Goal: Information Seeking & Learning: Learn about a topic

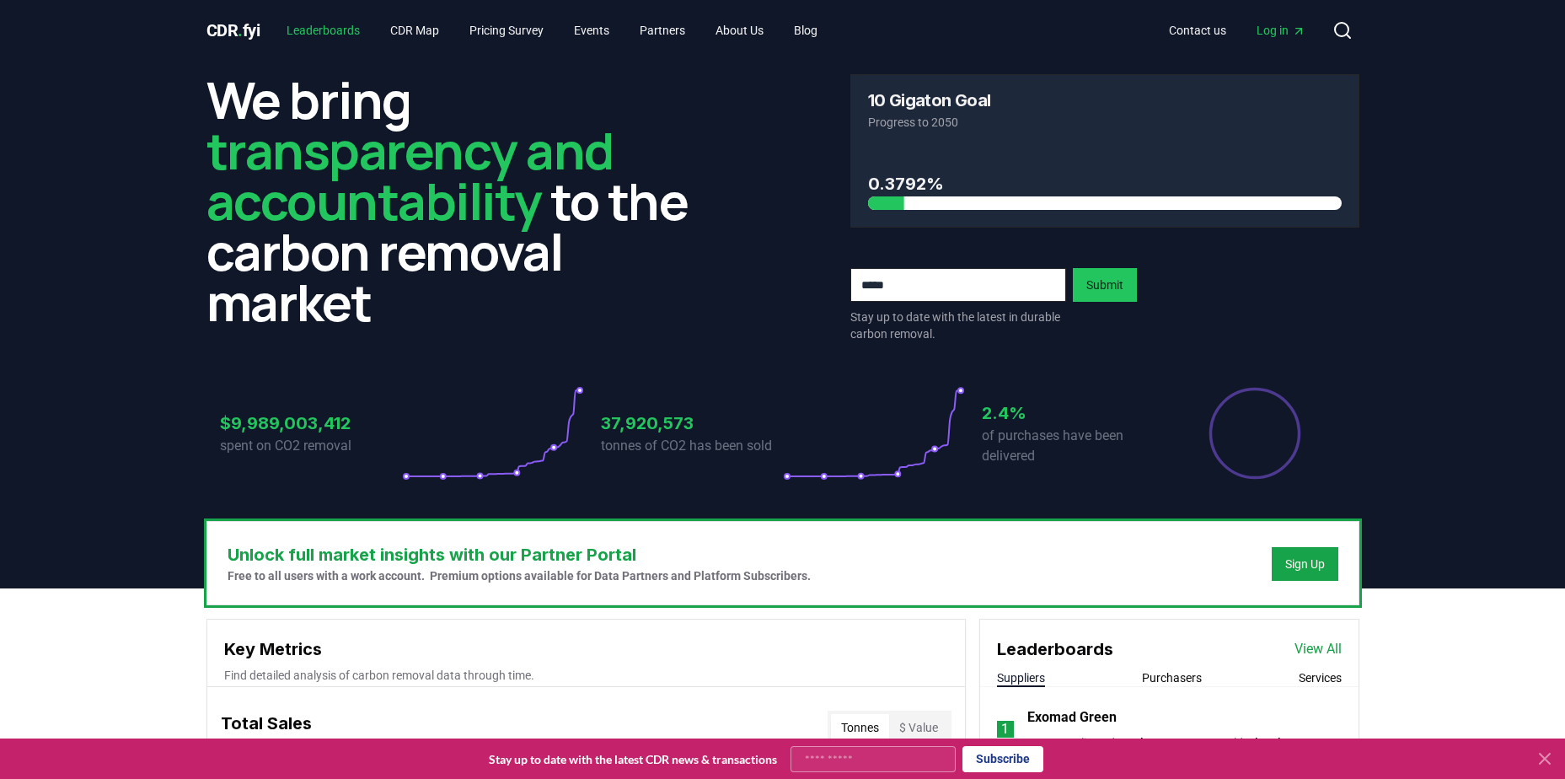
click at [319, 23] on link "Leaderboards" at bounding box center [323, 30] width 100 height 30
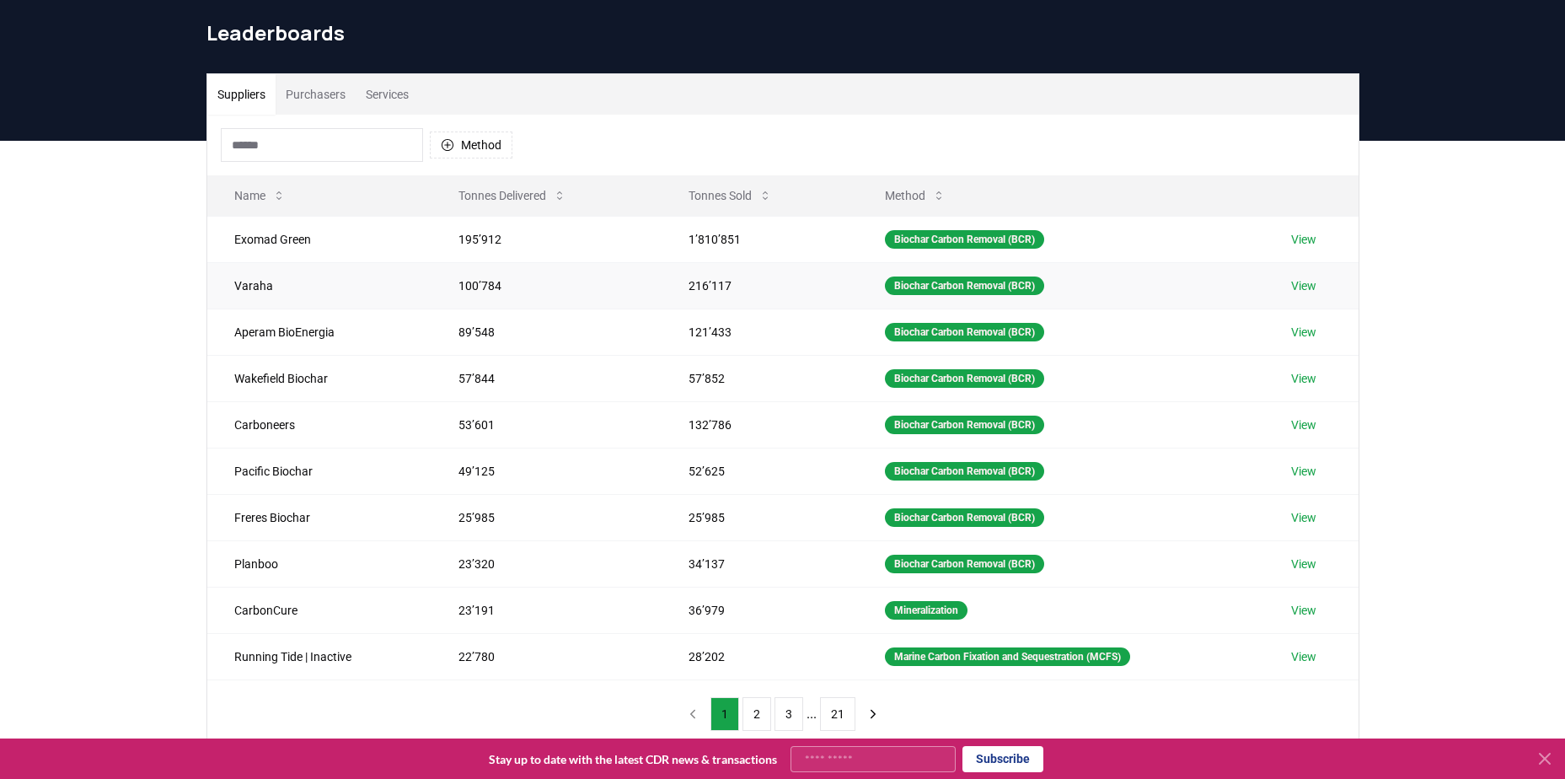
scroll to position [84, 0]
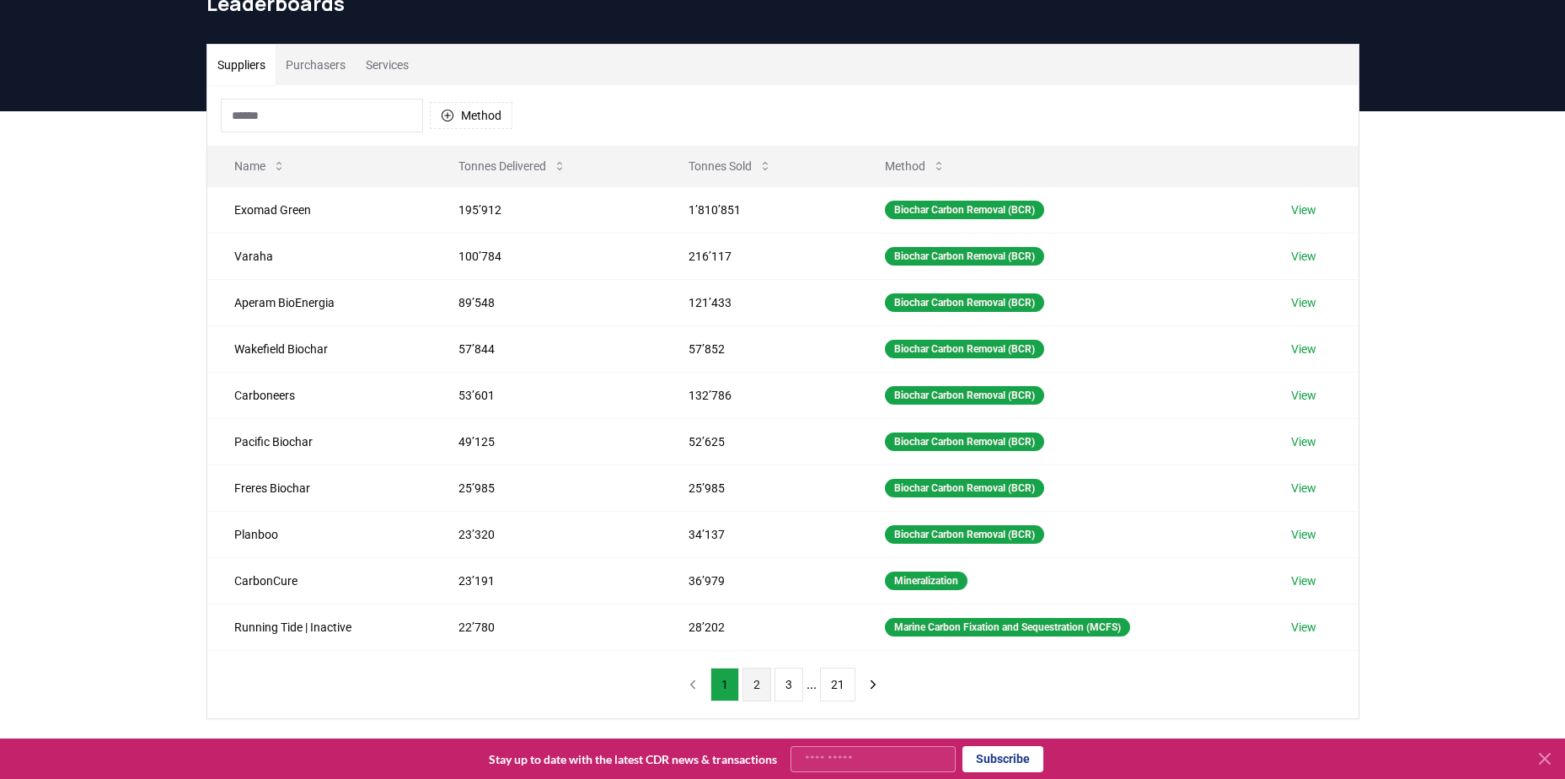
click at [757, 682] on button "2" at bounding box center [757, 685] width 29 height 34
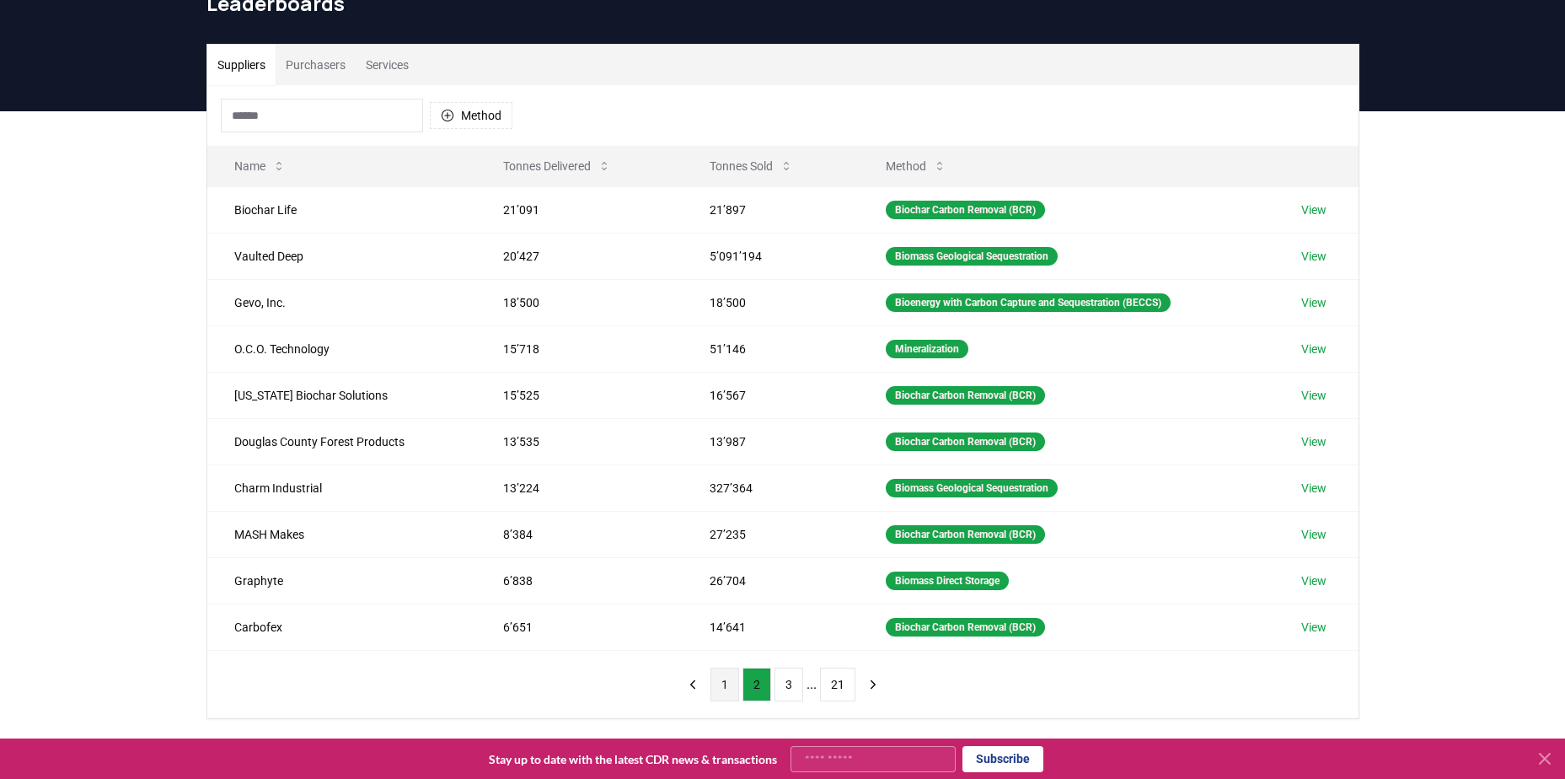
click at [732, 674] on button "1" at bounding box center [725, 685] width 29 height 34
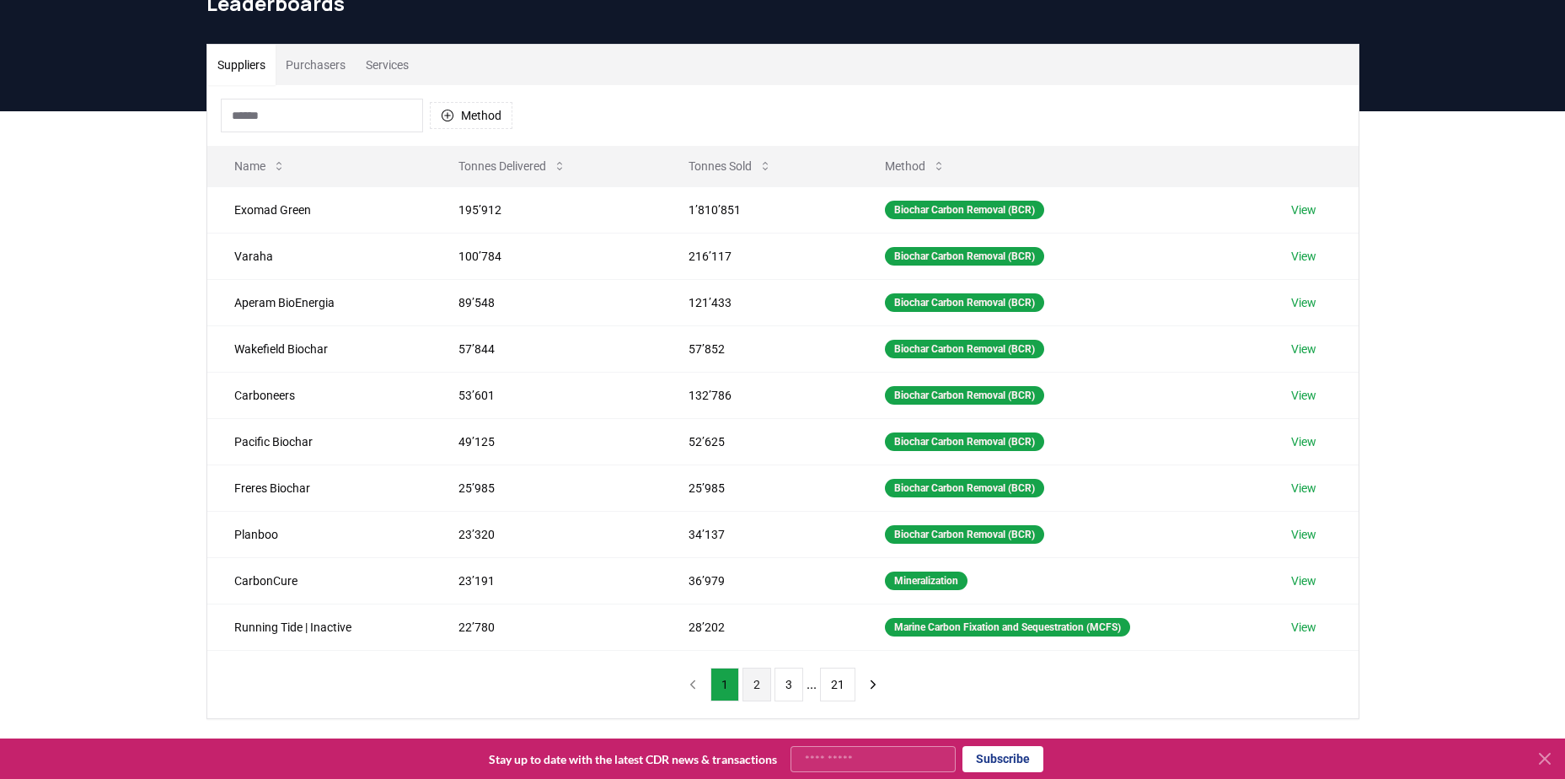
click at [770, 691] on button "2" at bounding box center [757, 685] width 29 height 34
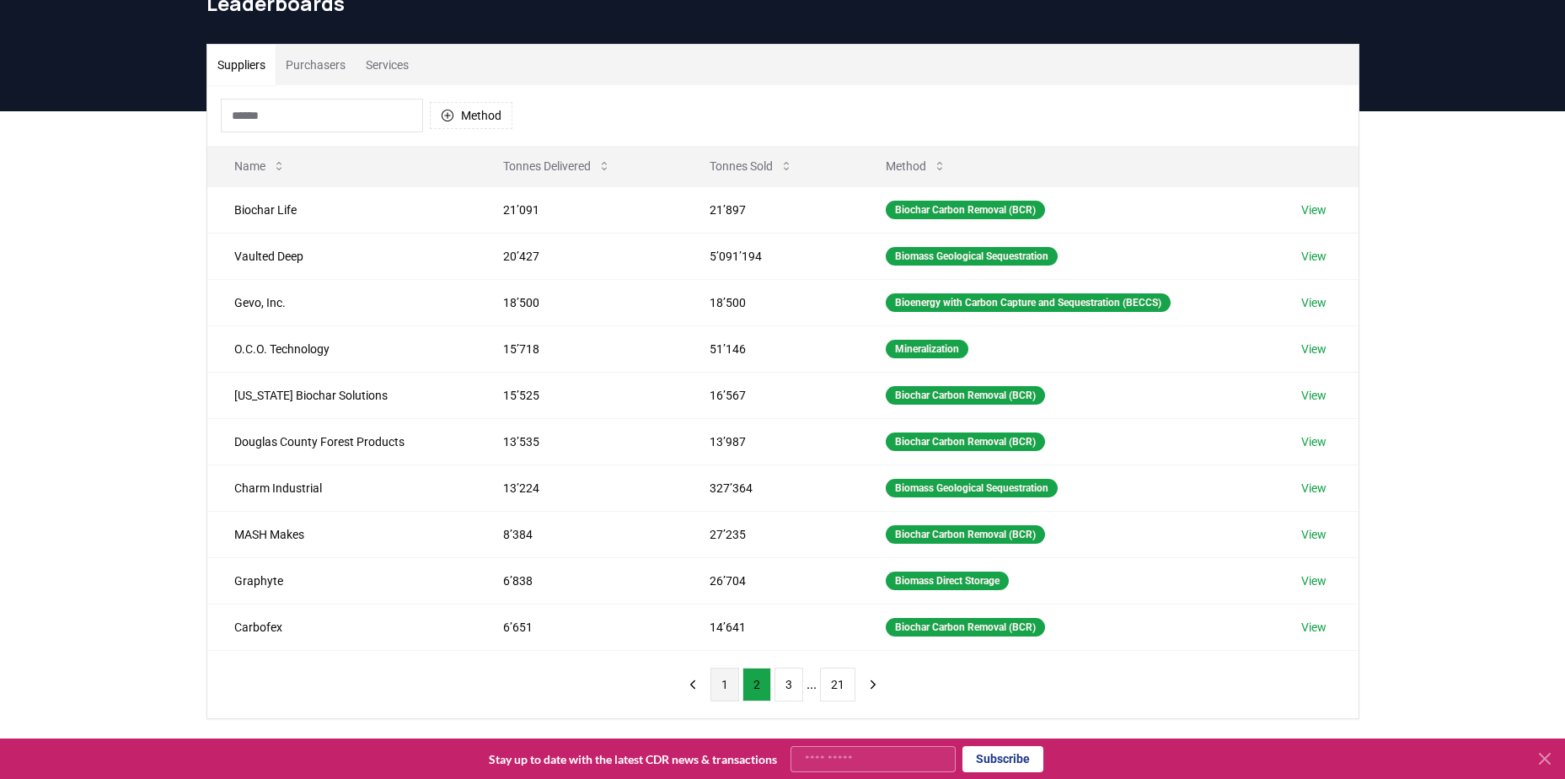
click at [731, 683] on button "1" at bounding box center [725, 685] width 29 height 34
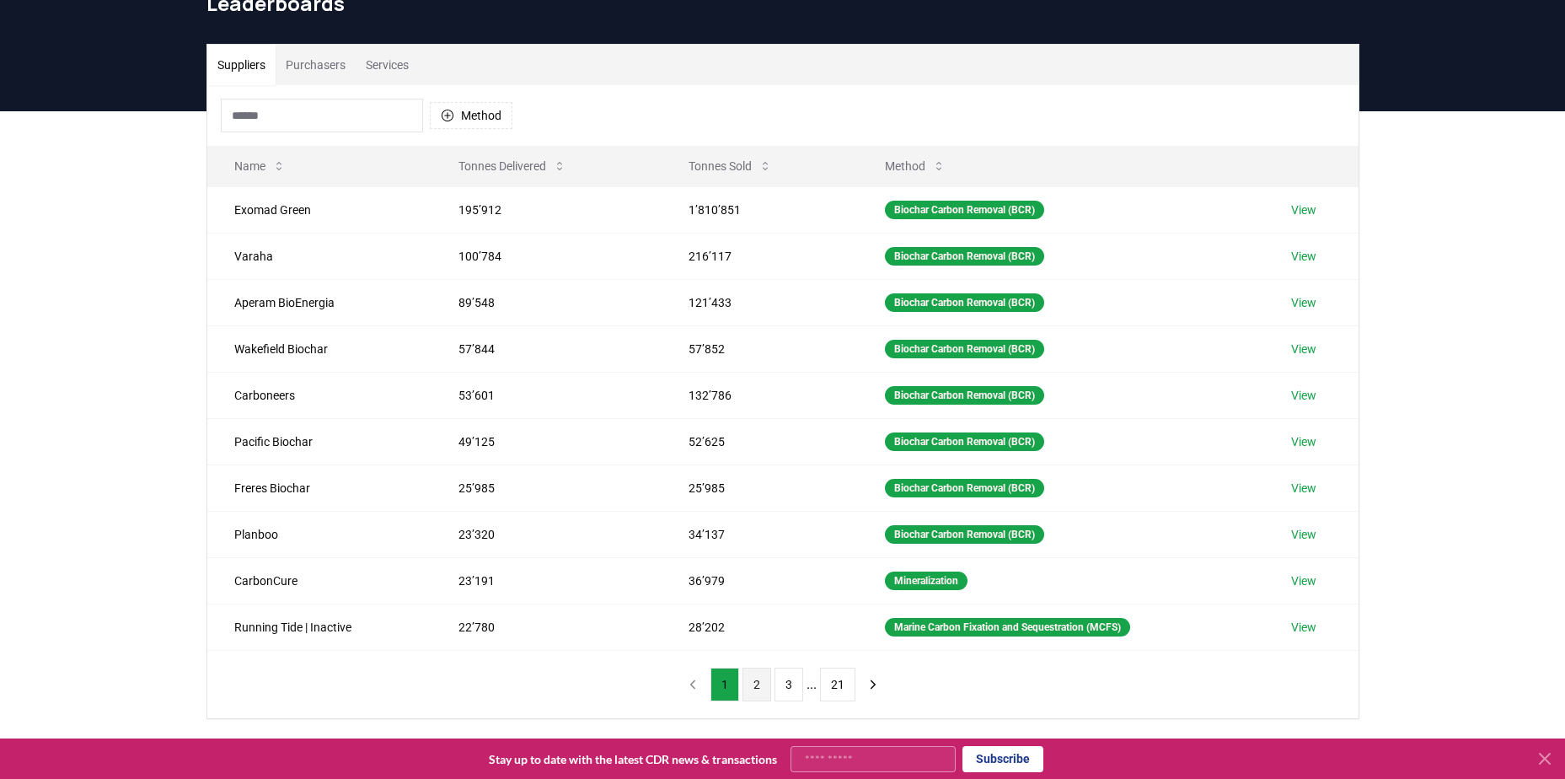
click at [749, 695] on button "2" at bounding box center [757, 685] width 29 height 34
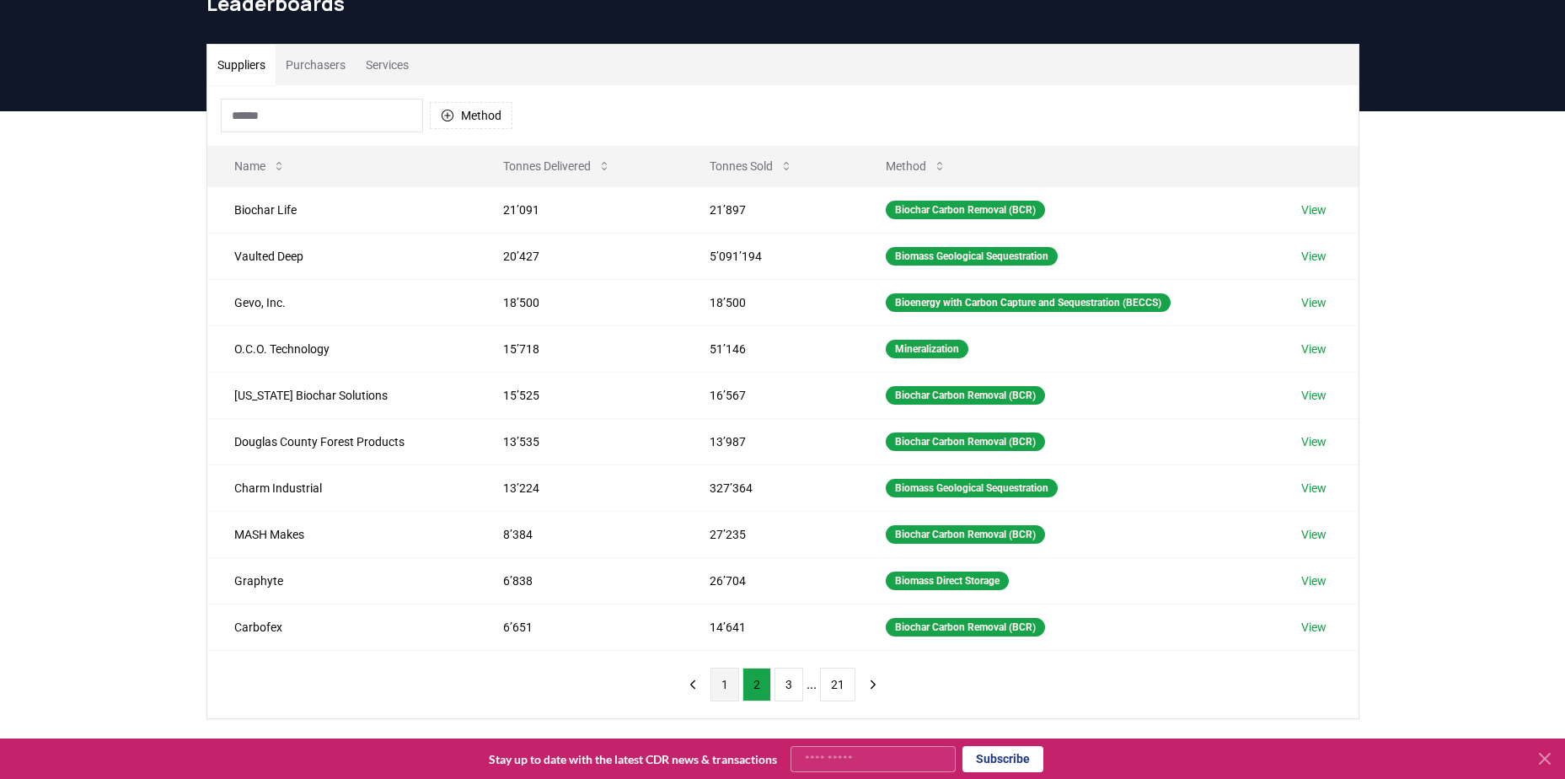
click at [731, 687] on button "1" at bounding box center [725, 685] width 29 height 34
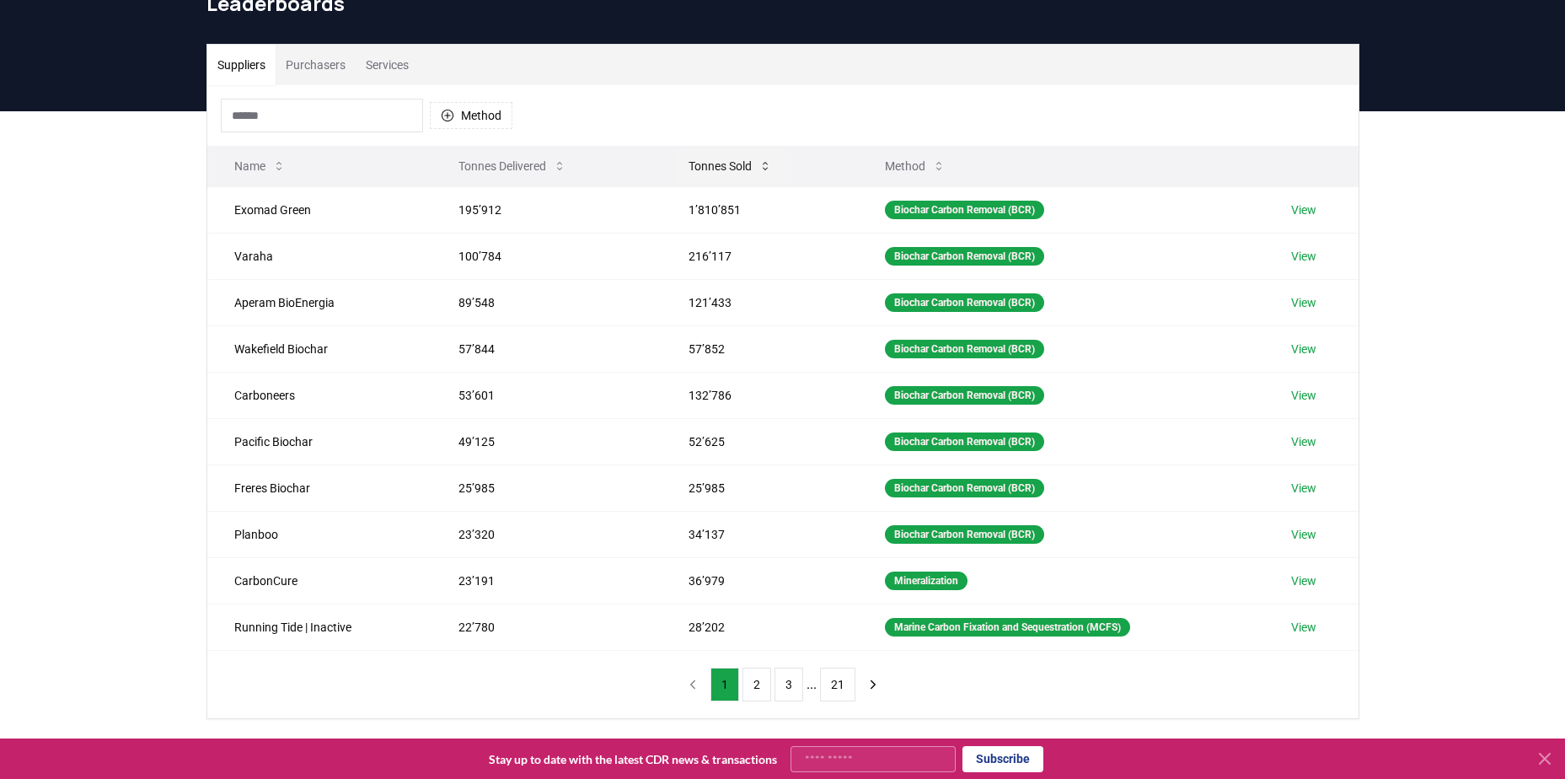
click at [769, 159] on icon at bounding box center [765, 165] width 13 height 13
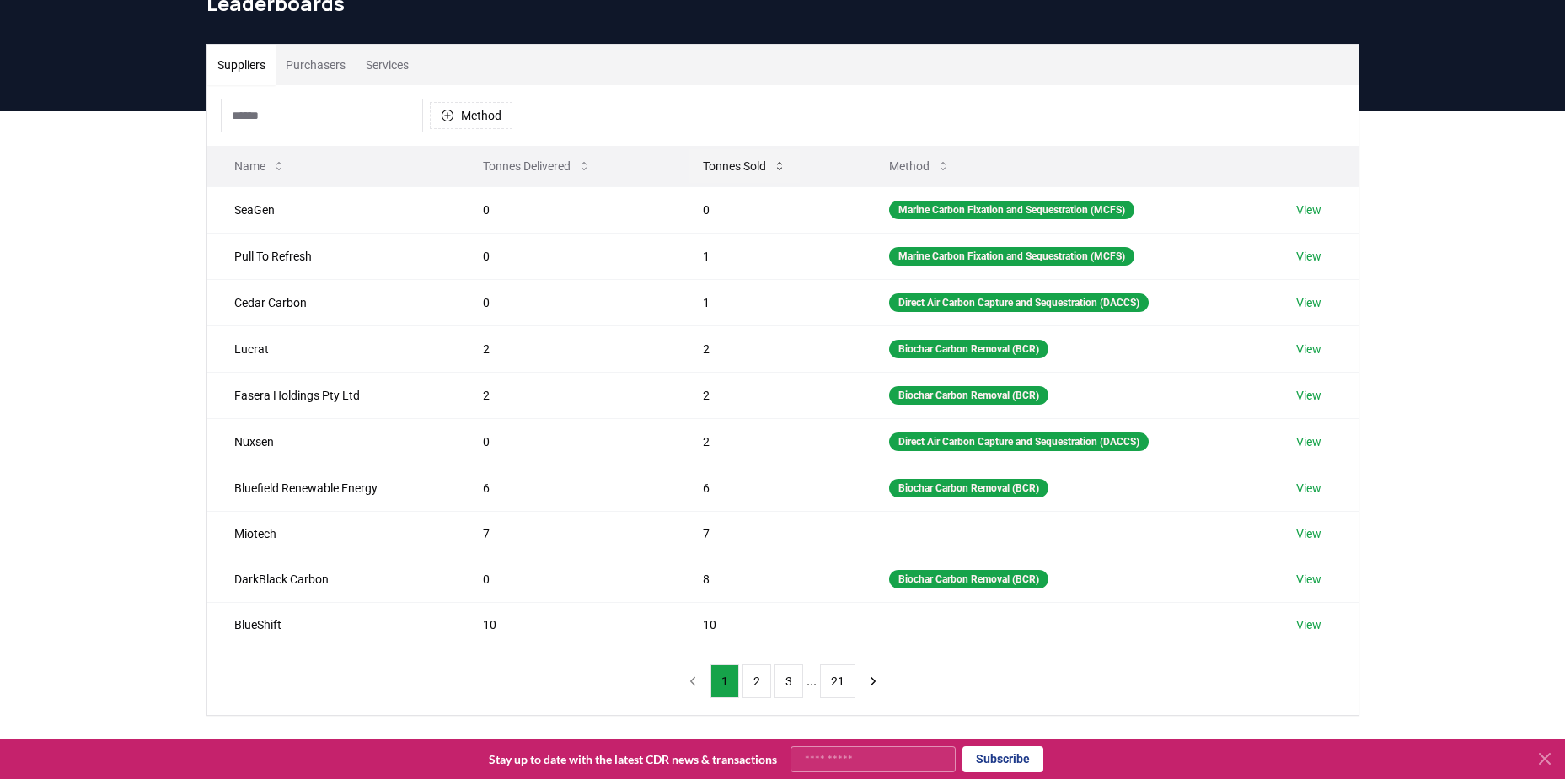
click at [786, 168] on button "Tonnes Sold" at bounding box center [745, 166] width 110 height 34
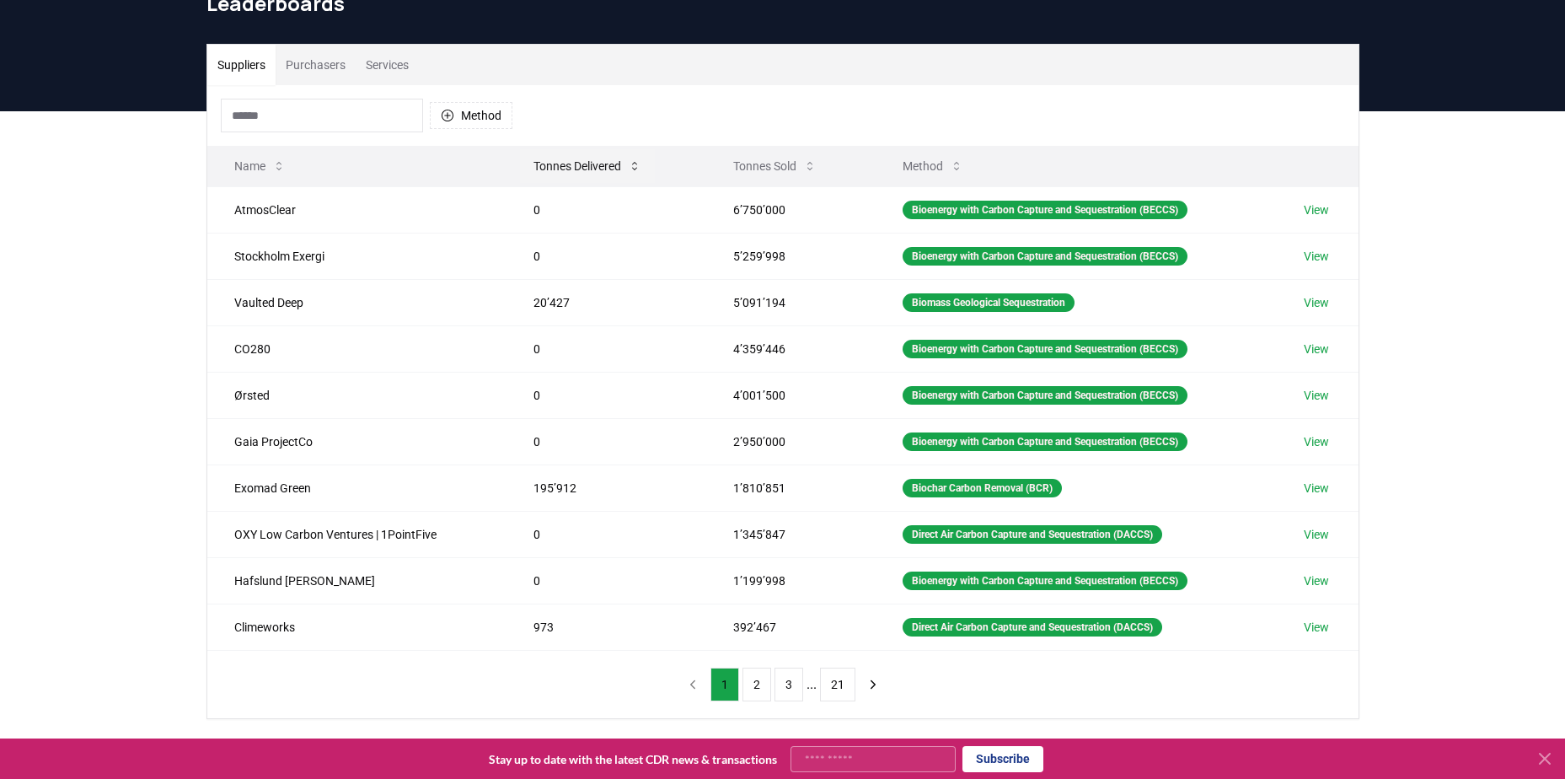
click at [607, 164] on button "Tonnes Delivered" at bounding box center [587, 166] width 135 height 34
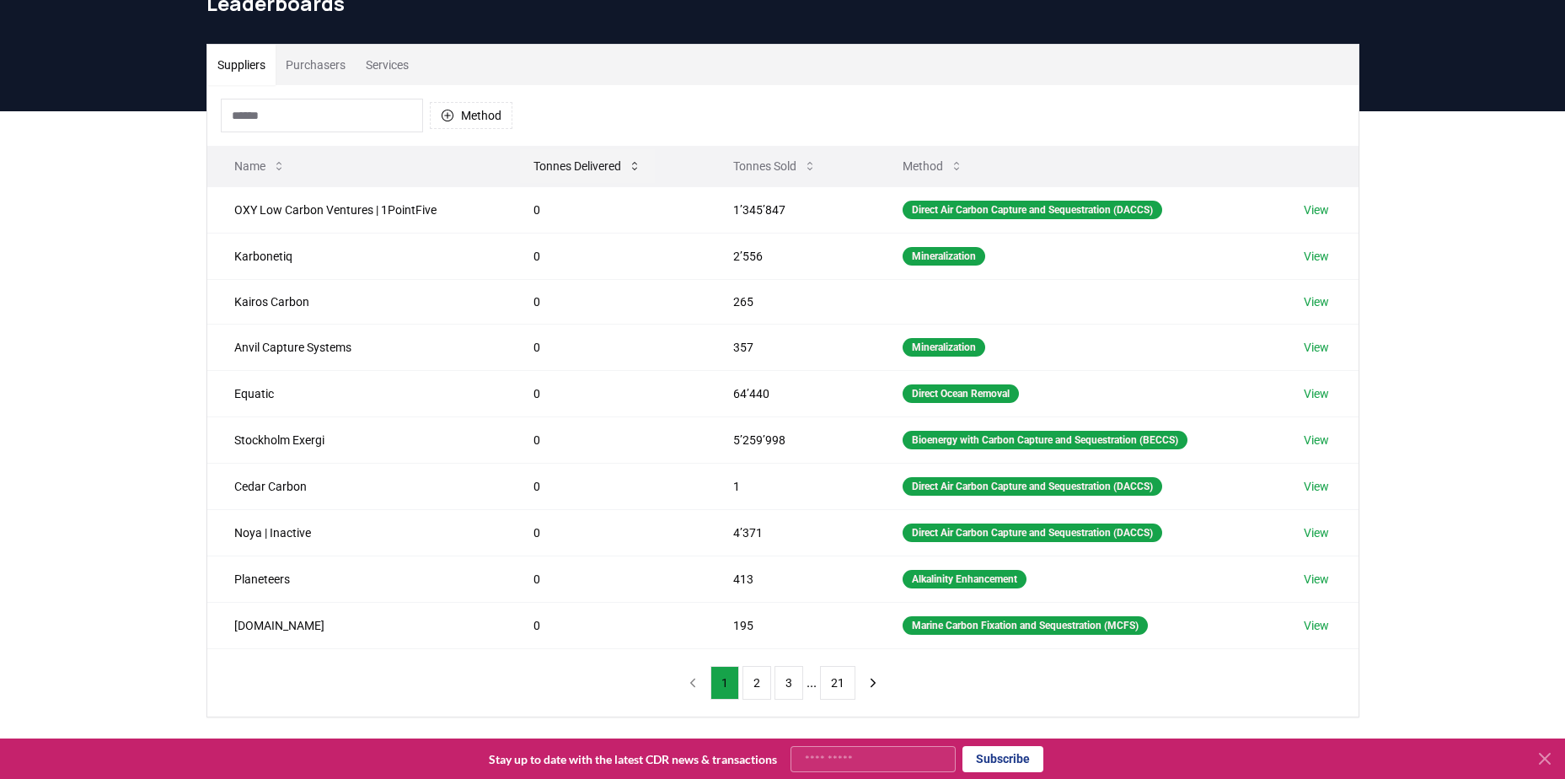
click at [607, 164] on button "Tonnes Delivered" at bounding box center [587, 166] width 135 height 34
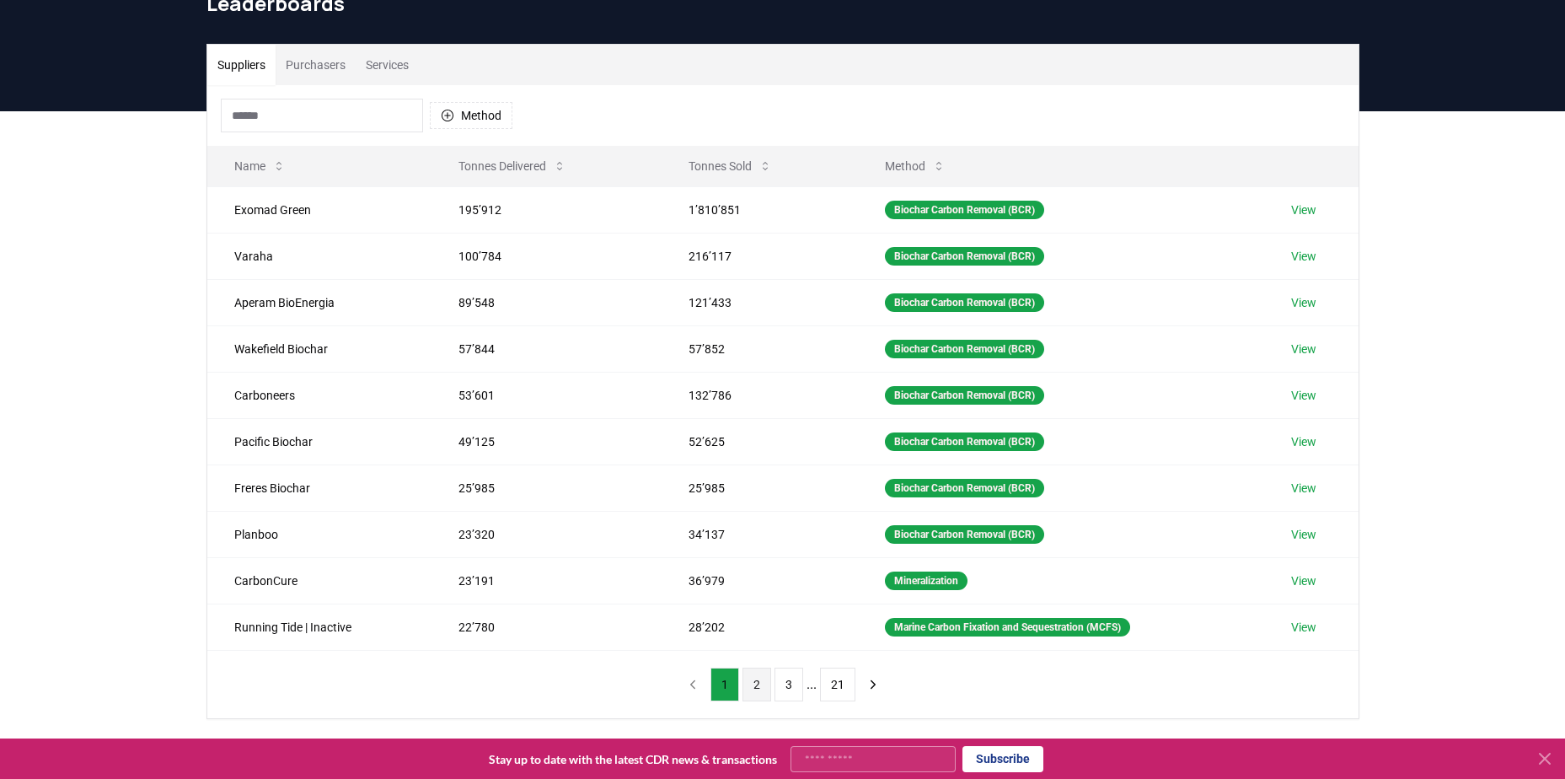
click at [767, 679] on button "2" at bounding box center [757, 685] width 29 height 34
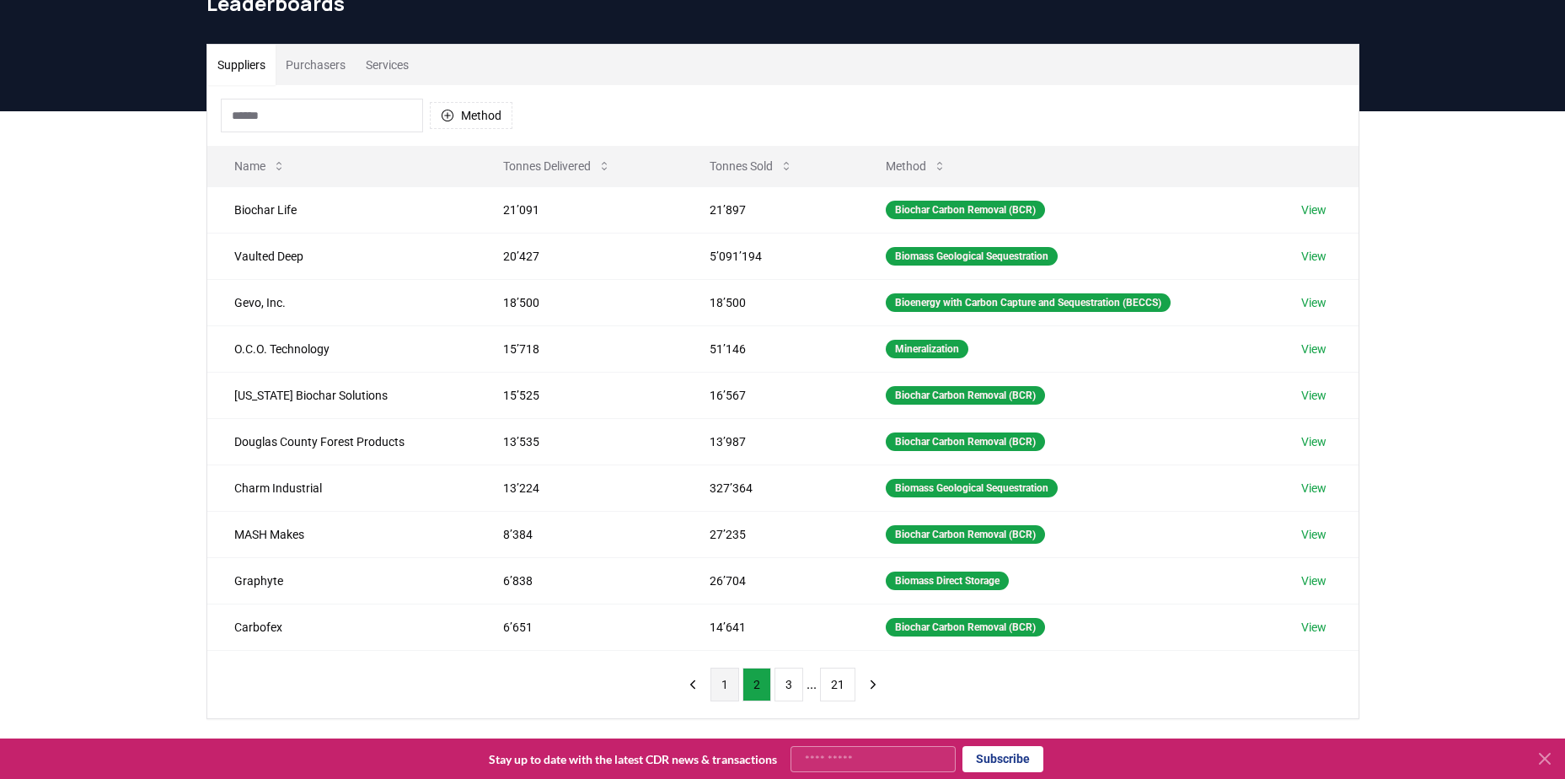
click at [737, 689] on button "1" at bounding box center [725, 685] width 29 height 34
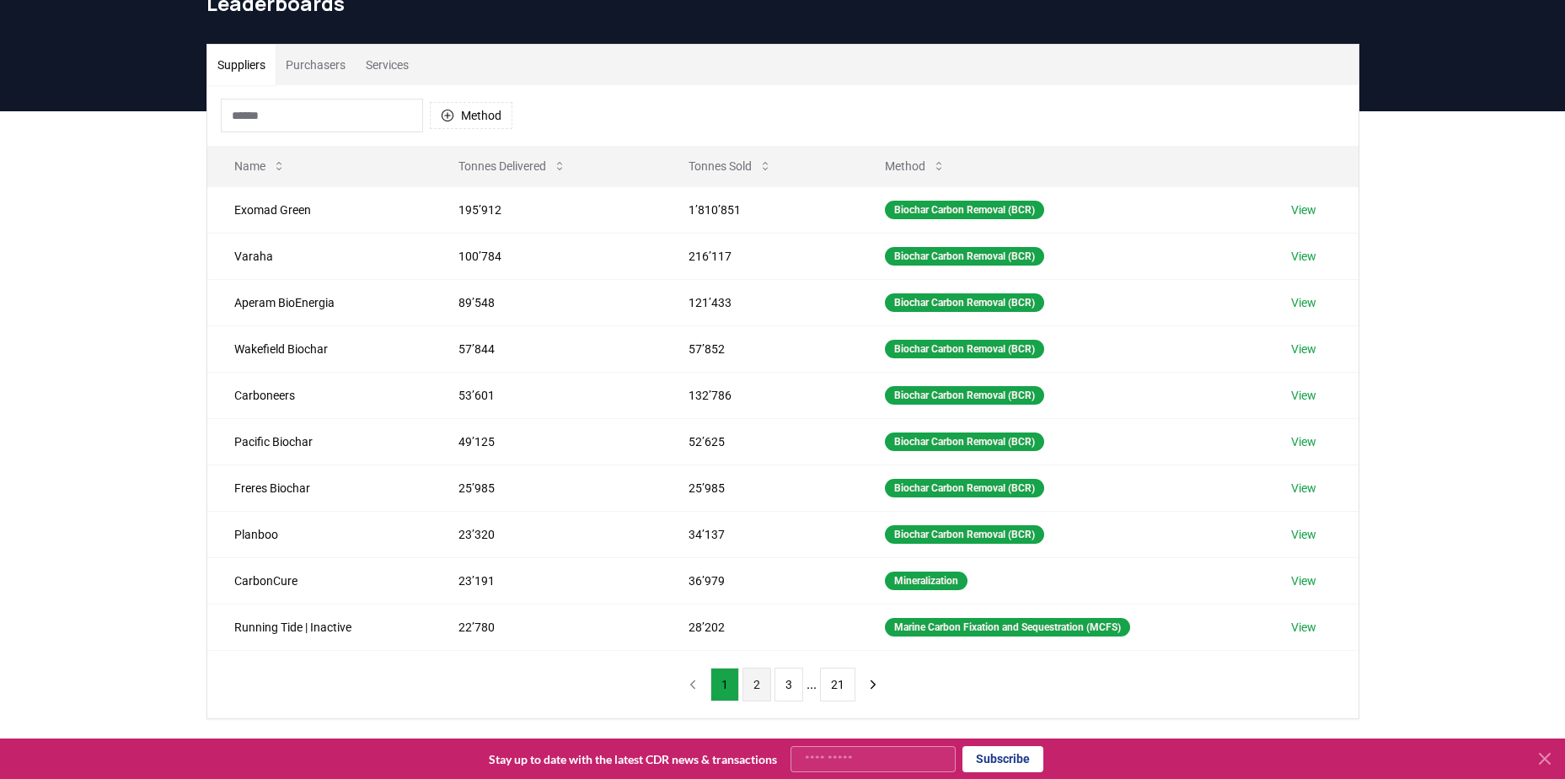
click at [758, 688] on button "2" at bounding box center [757, 685] width 29 height 34
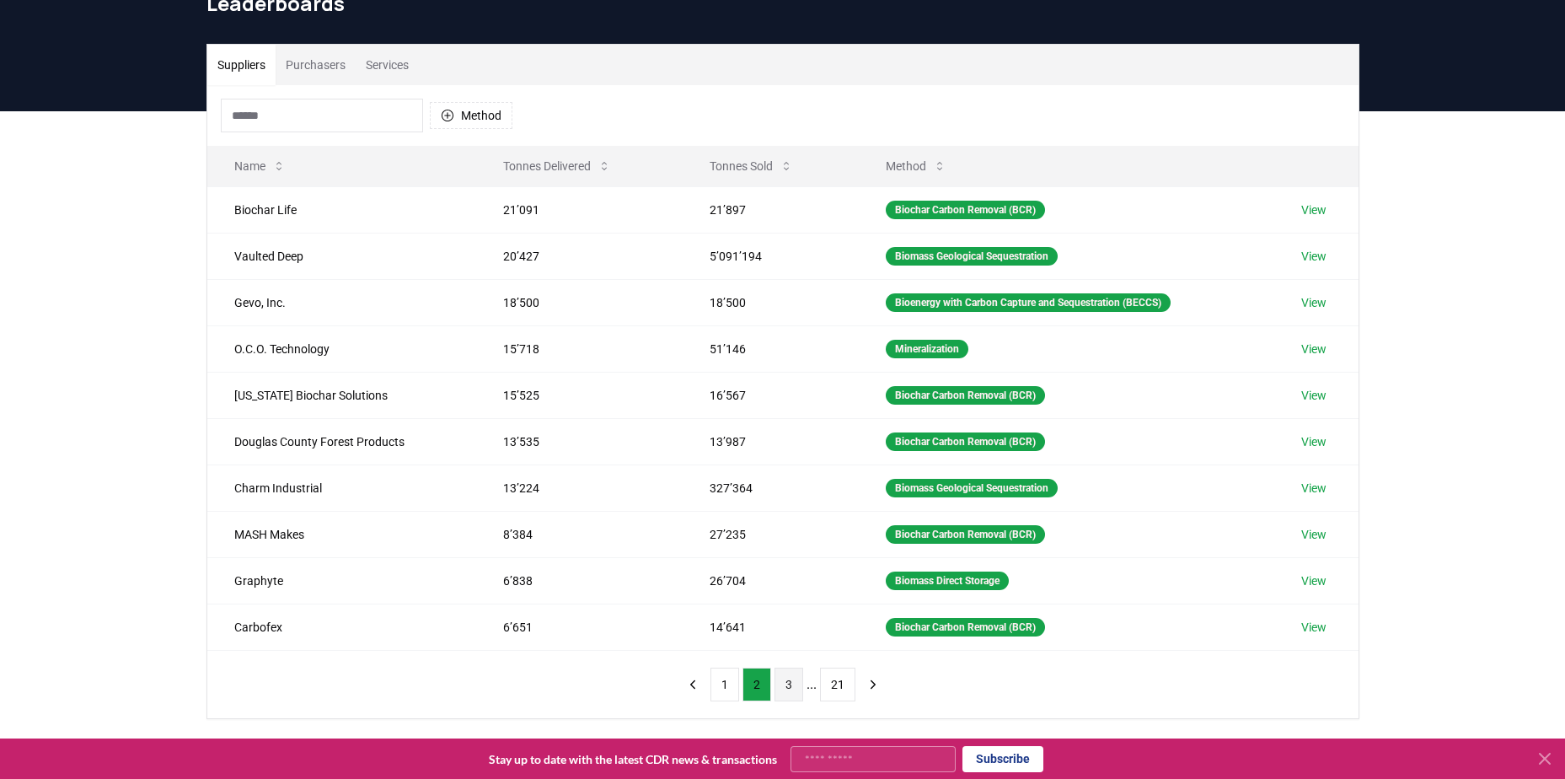
click at [781, 690] on button "3" at bounding box center [789, 685] width 29 height 34
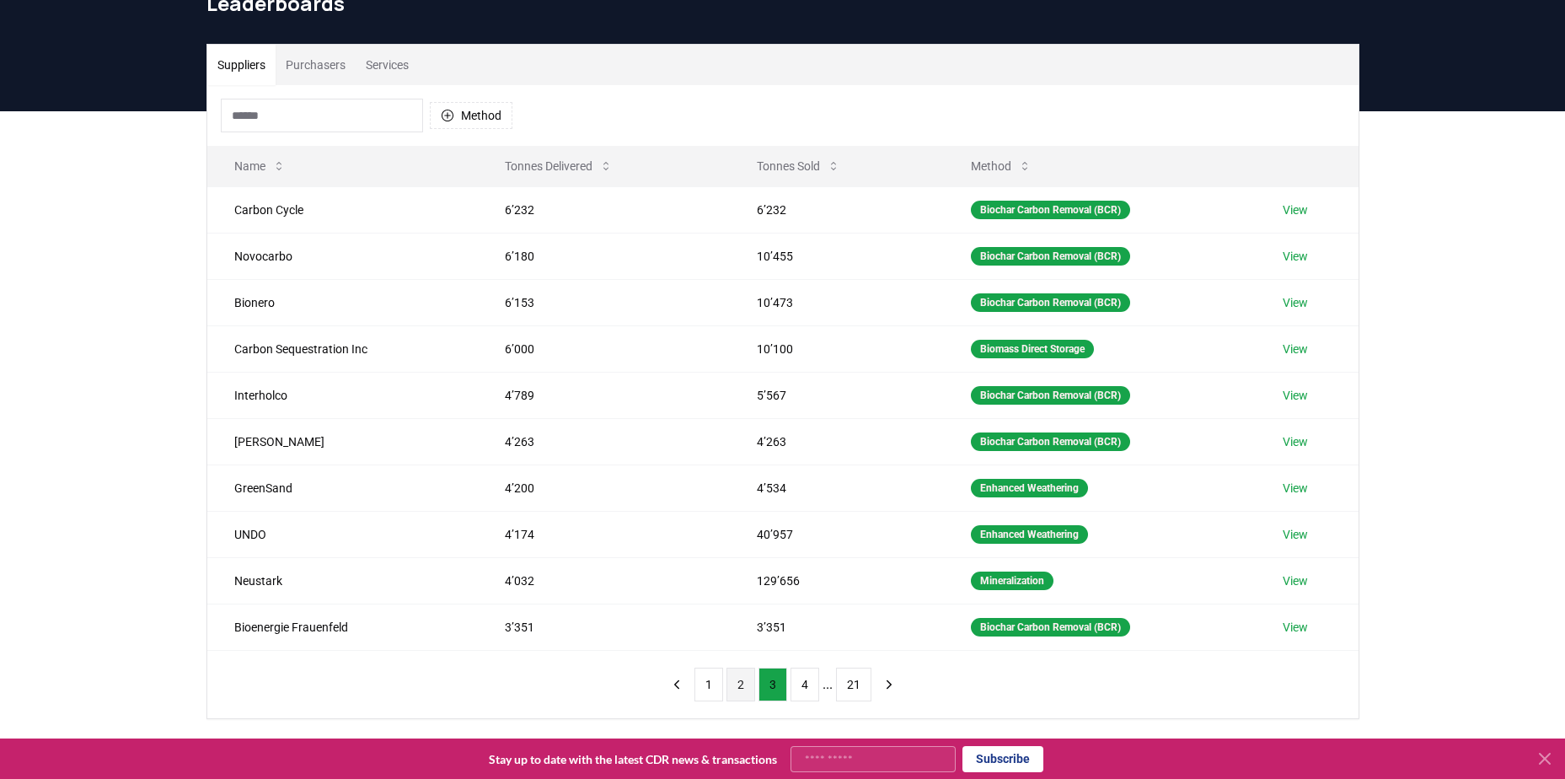
click at [749, 685] on button "2" at bounding box center [741, 685] width 29 height 34
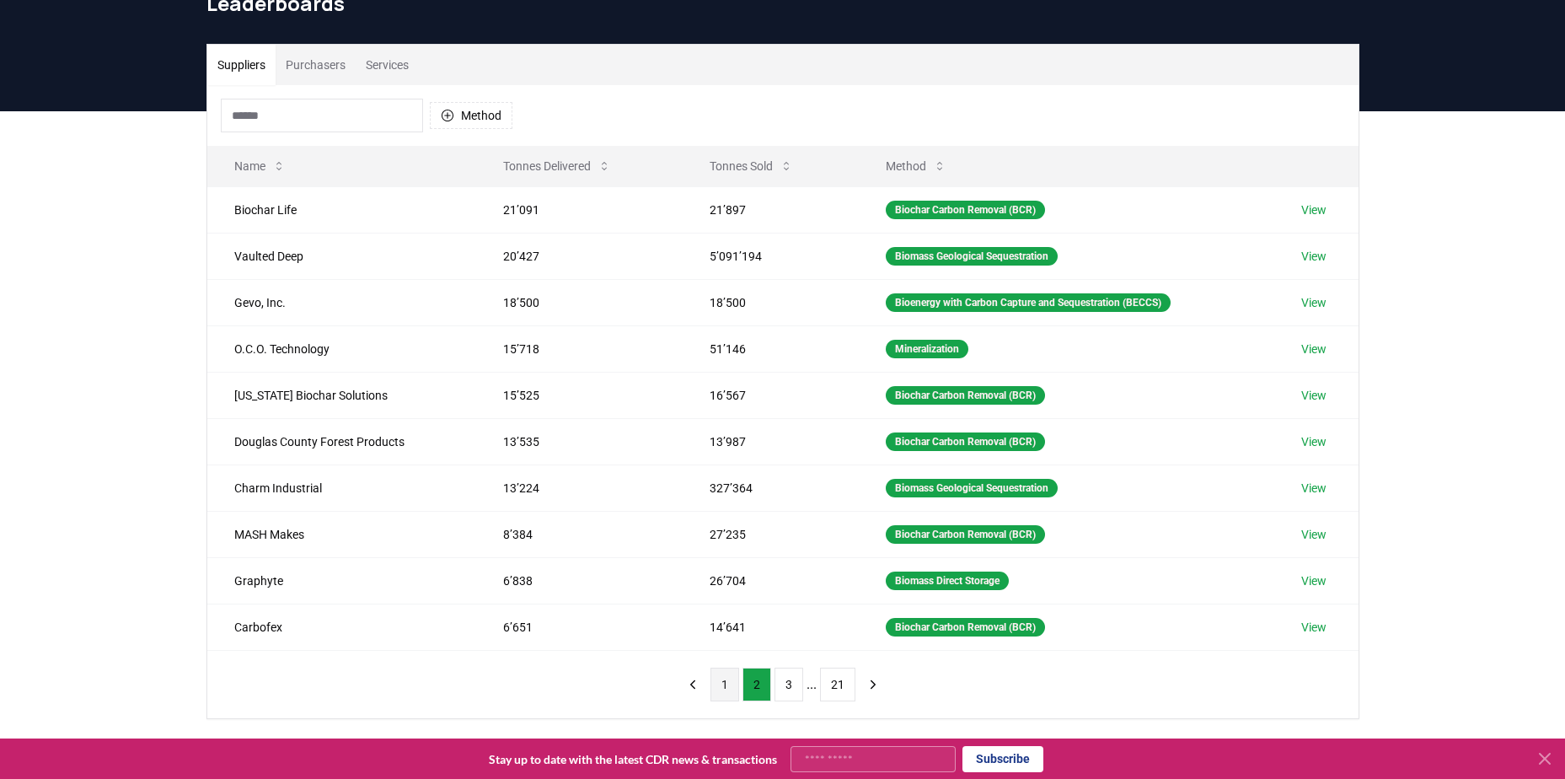
click at [729, 685] on button "1" at bounding box center [725, 685] width 29 height 34
